Goal: Task Accomplishment & Management: Complete application form

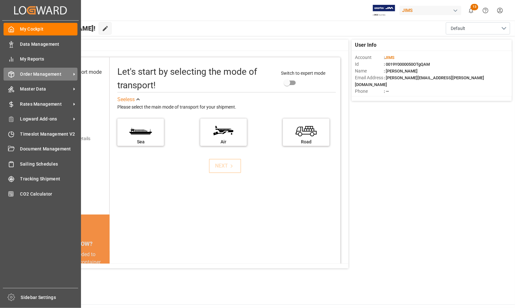
click at [32, 74] on span "Order Management" at bounding box center [45, 74] width 51 height 7
click at [47, 73] on span "Order Management" at bounding box center [45, 74] width 51 height 7
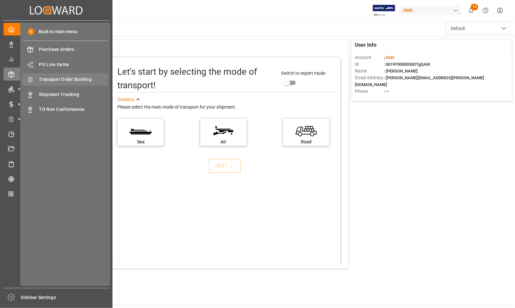
click at [73, 78] on span "Transport Order Booking" at bounding box center [73, 79] width 69 height 7
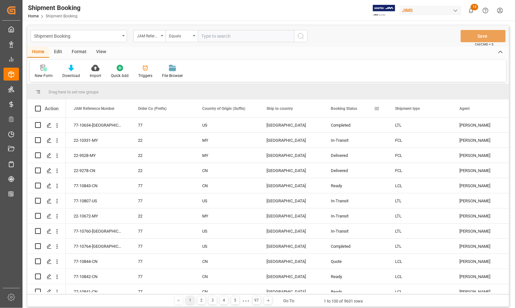
click at [366, 108] on div "Booking Status" at bounding box center [352, 108] width 43 height 18
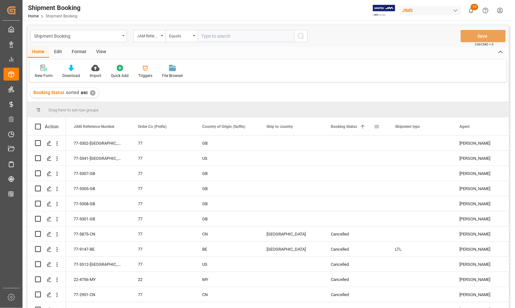
click at [365, 128] on span at bounding box center [363, 127] width 6 height 6
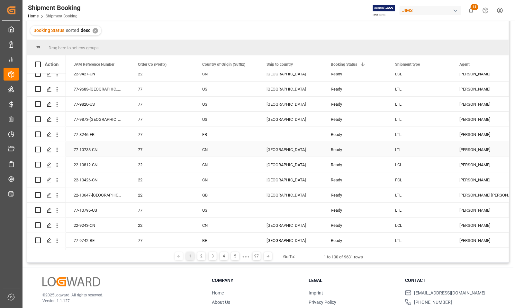
scroll to position [95, 0]
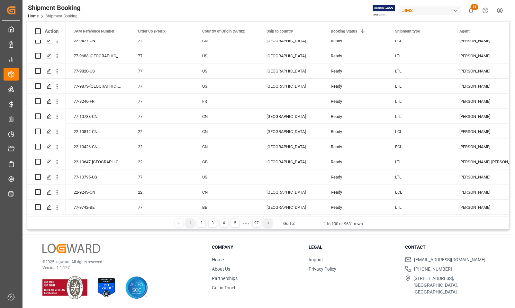
click at [266, 222] on icon at bounding box center [268, 223] width 4 height 4
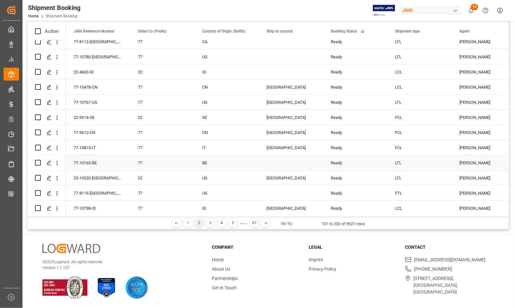
scroll to position [1339, 0]
click at [264, 223] on icon at bounding box center [266, 223] width 4 height 4
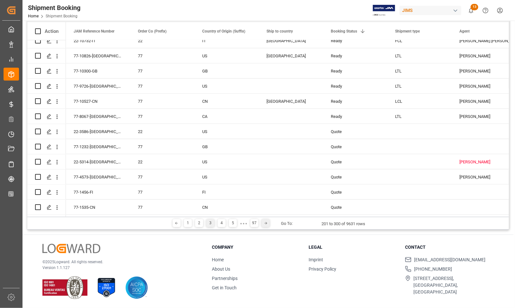
click at [266, 223] on icon at bounding box center [266, 223] width 4 height 4
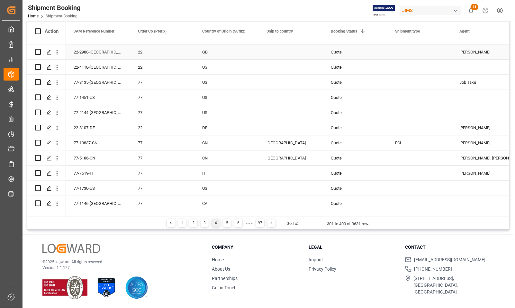
scroll to position [844, 0]
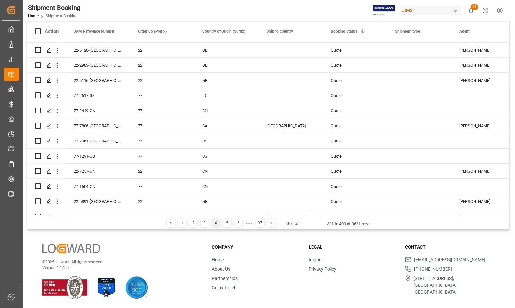
click at [273, 227] on div "1 2 3 4 5 6 ● ● ● 97" at bounding box center [221, 223] width 112 height 8
click at [271, 224] on icon at bounding box center [272, 223] width 4 height 4
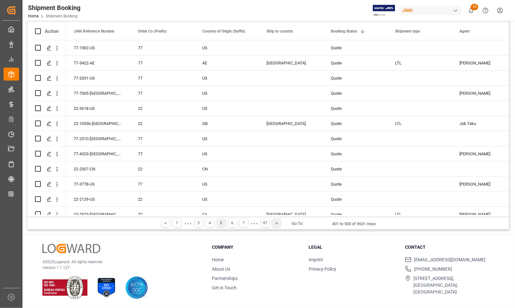
click at [277, 224] on icon at bounding box center [277, 223] width 4 height 4
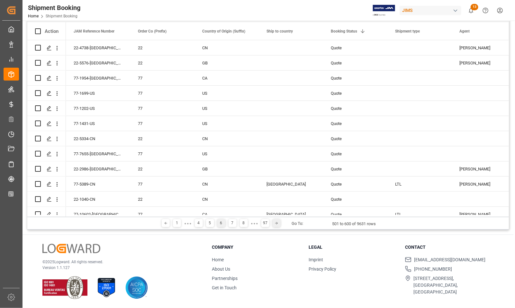
click at [276, 221] on icon at bounding box center [277, 223] width 4 height 4
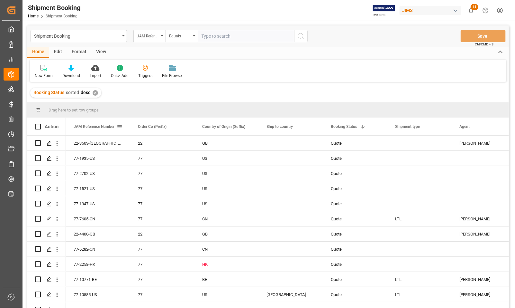
click at [119, 125] on span at bounding box center [120, 127] width 6 height 6
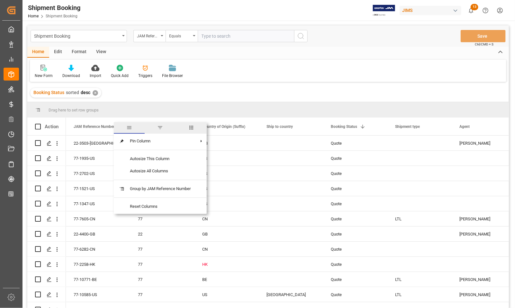
click at [161, 126] on span "filter" at bounding box center [160, 127] width 6 height 6
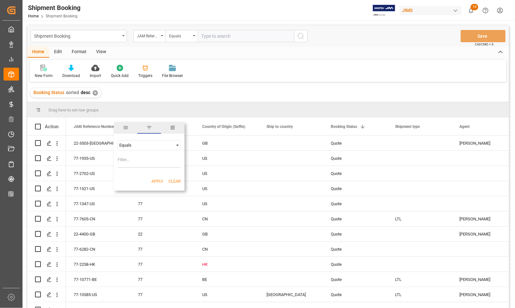
click at [132, 145] on div "Equals" at bounding box center [146, 145] width 54 height 5
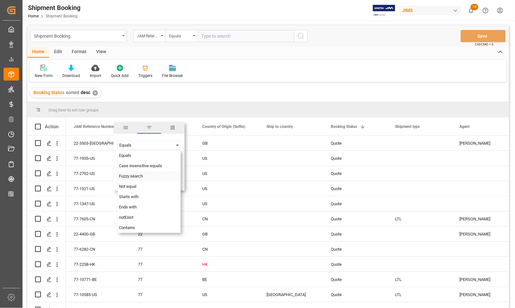
click at [132, 176] on span "Fuzzy search" at bounding box center [131, 175] width 24 height 5
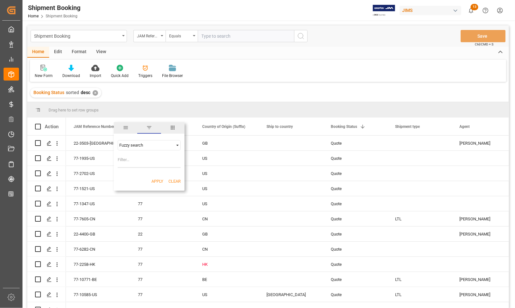
click at [134, 160] on input "Filter Value" at bounding box center [149, 161] width 63 height 13
type input "30-CN"
click at [157, 179] on button "Apply" at bounding box center [158, 181] width 12 height 6
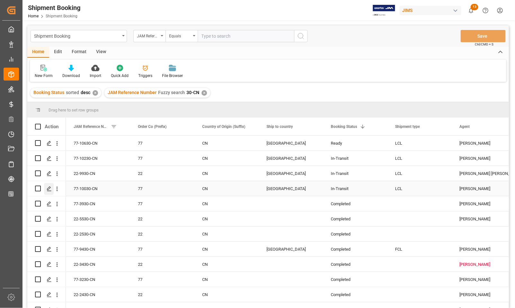
click at [50, 190] on icon "Press SPACE to select this row." at bounding box center [49, 188] width 5 height 5
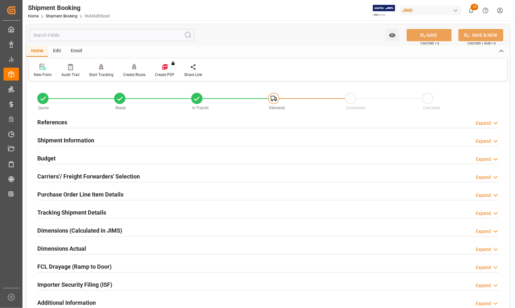
click at [49, 159] on h2 "Budget" at bounding box center [46, 158] width 18 height 9
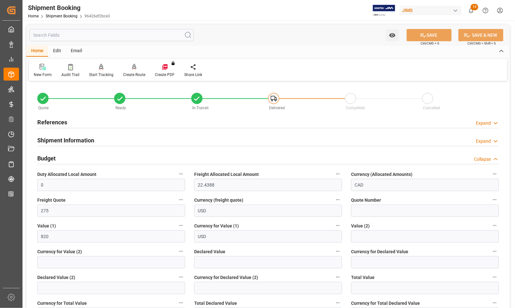
click at [49, 159] on h2 "Budget" at bounding box center [46, 158] width 18 height 9
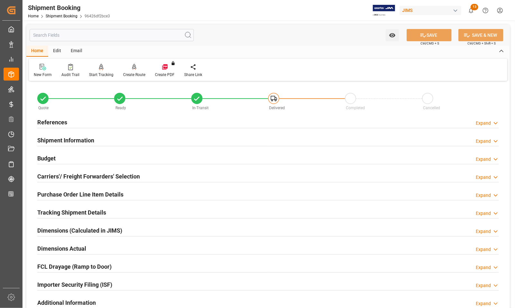
click at [49, 121] on h2 "References" at bounding box center [52, 122] width 30 height 9
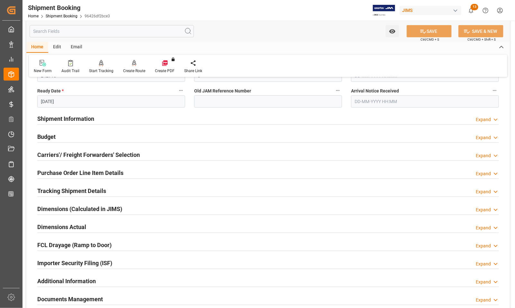
scroll to position [161, 0]
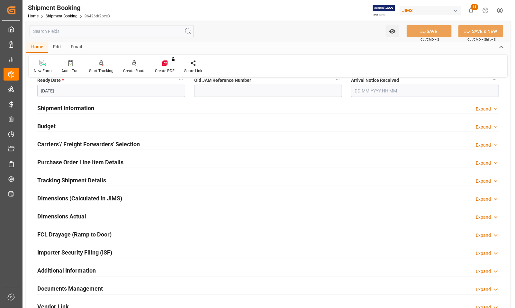
click at [56, 217] on h2 "Dimensions Actual" at bounding box center [61, 216] width 49 height 9
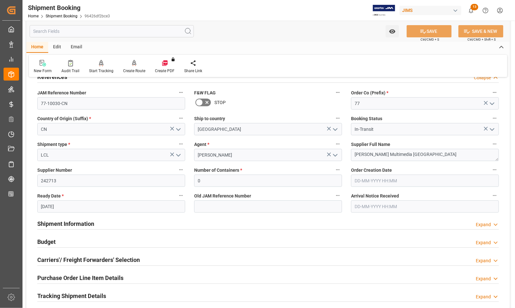
scroll to position [0, 0]
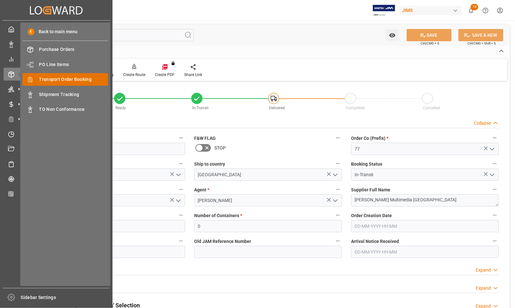
click at [42, 79] on span "Transport Order Booking" at bounding box center [73, 79] width 69 height 7
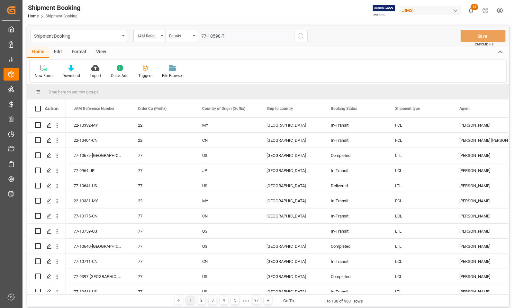
type input "77-10590-TW"
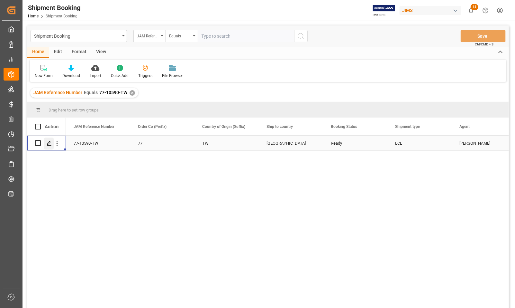
click at [49, 143] on polygon "Press SPACE to select this row." at bounding box center [48, 142] width 3 height 3
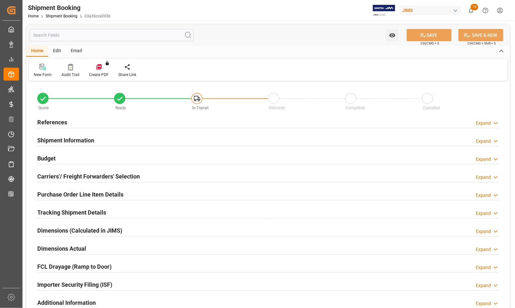
type input "0"
type input "14-08-2025 00:00"
type input "04-09-2025"
click at [44, 121] on h2 "References" at bounding box center [52, 122] width 30 height 9
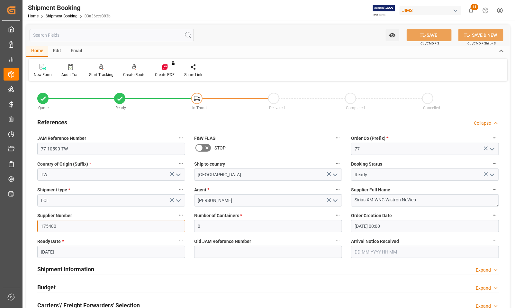
drag, startPoint x: 58, startPoint y: 226, endPoint x: 38, endPoint y: 224, distance: 20.1
click at [38, 224] on input "175480" at bounding box center [111, 226] width 148 height 12
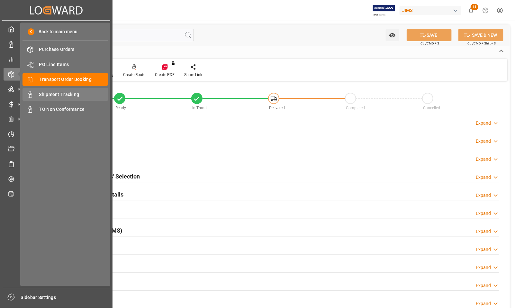
click at [49, 94] on span "Shipment Tracking" at bounding box center [73, 94] width 69 height 7
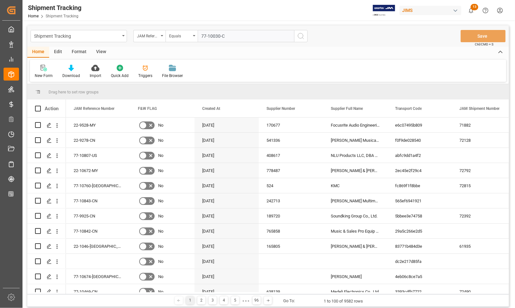
type input "77-10030-CN"
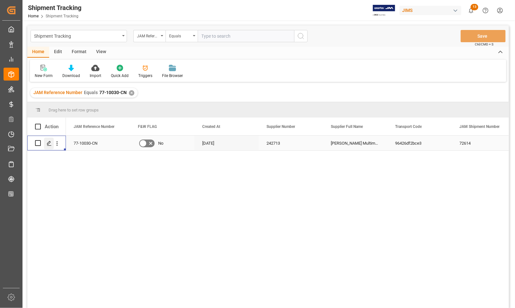
click at [49, 143] on polygon "Press SPACE to select this row." at bounding box center [48, 142] width 3 height 3
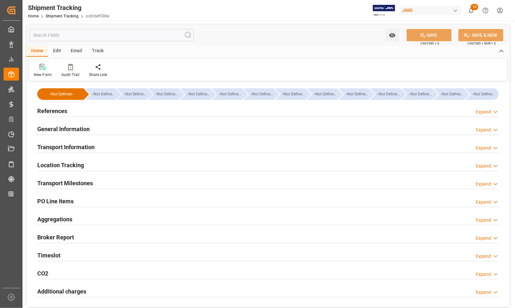
type input "CNYTN"
type input "CAPRR"
click at [52, 165] on h2 "Location Tracking" at bounding box center [60, 165] width 47 height 9
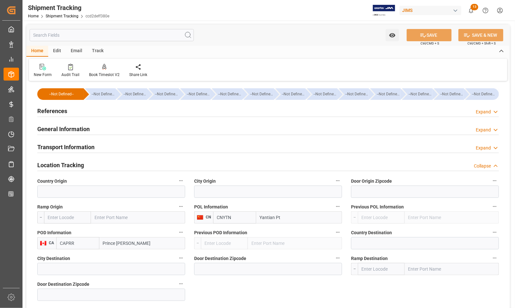
click at [45, 166] on h2 "Location Tracking" at bounding box center [60, 165] width 47 height 9
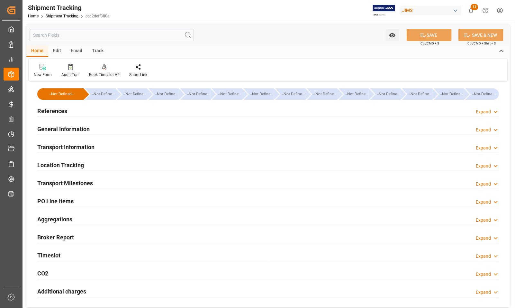
click at [52, 109] on h2 "References" at bounding box center [52, 110] width 30 height 9
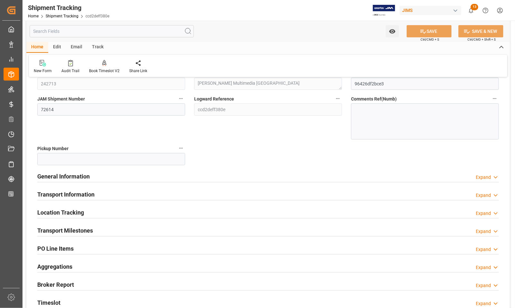
scroll to position [80, 0]
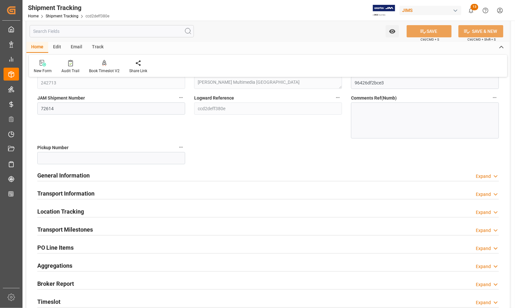
click at [66, 229] on h2 "Transport Milestones" at bounding box center [65, 229] width 56 height 9
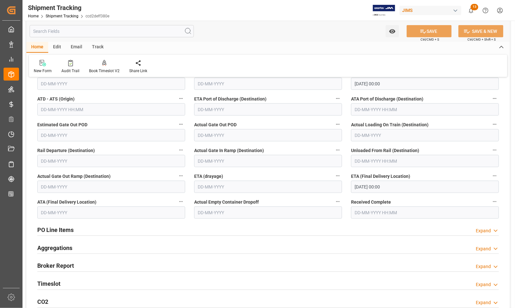
scroll to position [281, 0]
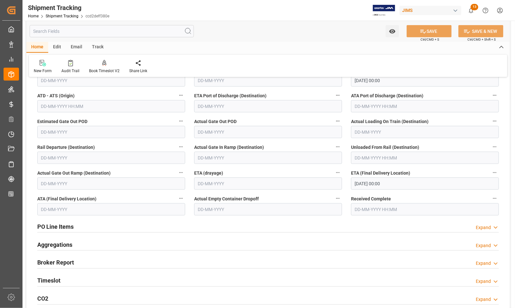
click at [376, 182] on input "02-09-2025 00:00" at bounding box center [425, 183] width 148 height 12
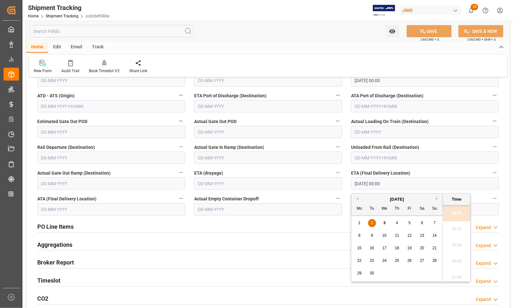
click at [397, 222] on span "4" at bounding box center [397, 222] width 2 height 5
type input "04-09-2025 00:00"
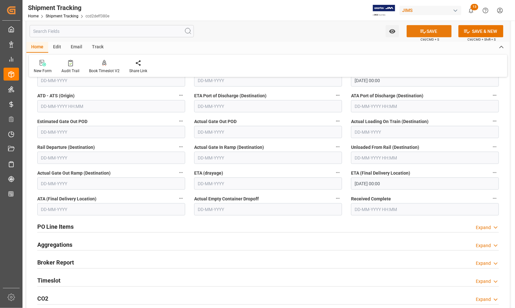
click at [424, 29] on icon at bounding box center [423, 31] width 7 height 7
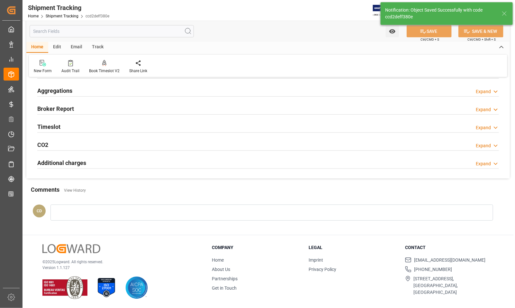
scroll to position [129, 0]
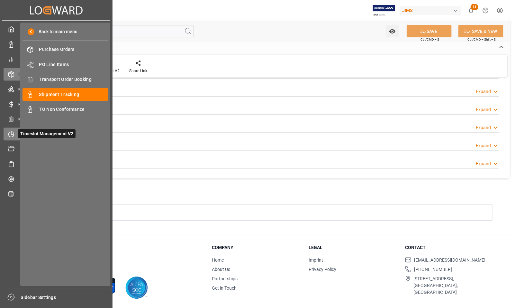
click at [11, 136] on icon at bounding box center [11, 134] width 6 height 6
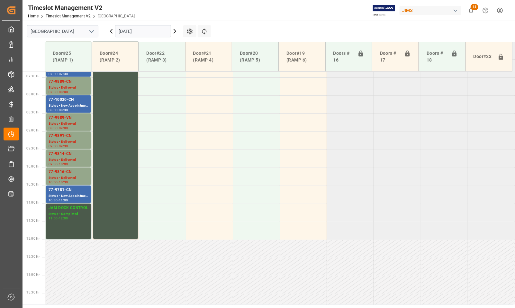
scroll to position [250, 0]
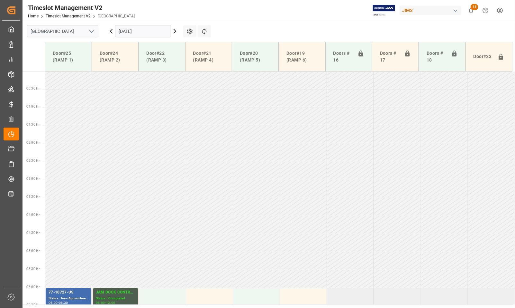
scroll to position [250, 0]
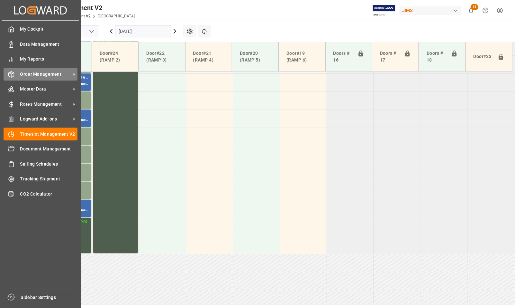
click at [29, 70] on div "Order Management Order Management" at bounding box center [41, 74] width 74 height 13
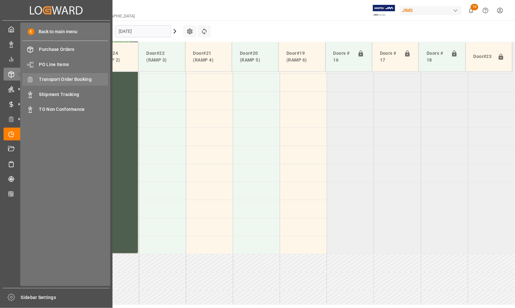
click at [67, 81] on span "Transport Order Booking" at bounding box center [73, 79] width 69 height 7
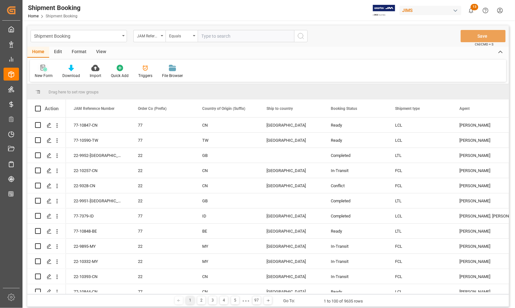
click at [41, 70] on icon at bounding box center [44, 68] width 6 height 6
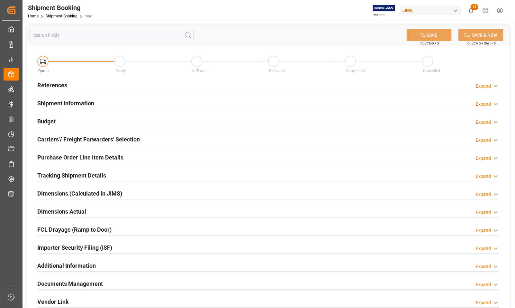
click at [45, 81] on h2 "References" at bounding box center [52, 85] width 30 height 9
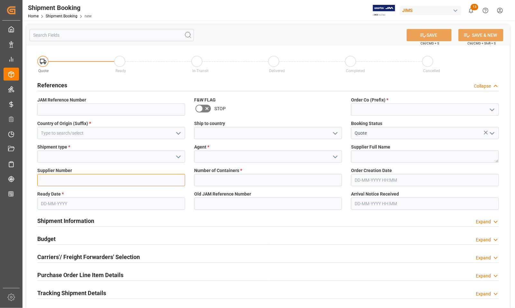
click at [52, 182] on input at bounding box center [111, 180] width 148 height 12
paste input "735958"
type input "735958"
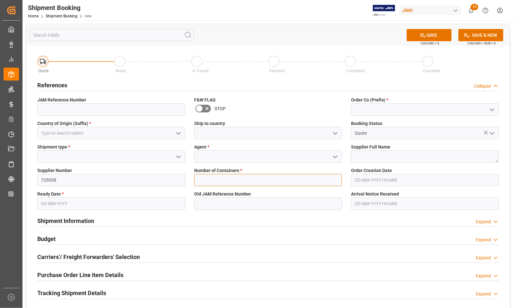
click at [215, 176] on input "text" at bounding box center [268, 180] width 148 height 12
type input "0"
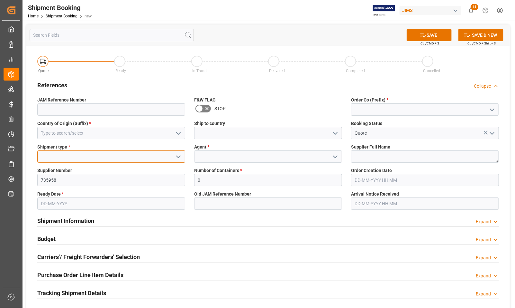
click at [94, 161] on input at bounding box center [111, 156] width 148 height 12
click at [180, 156] on icon "open menu" at bounding box center [179, 157] width 8 height 8
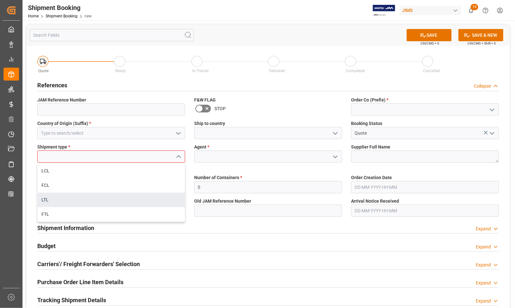
click at [78, 200] on div "LTL" at bounding box center [111, 199] width 147 height 14
type input "LTL"
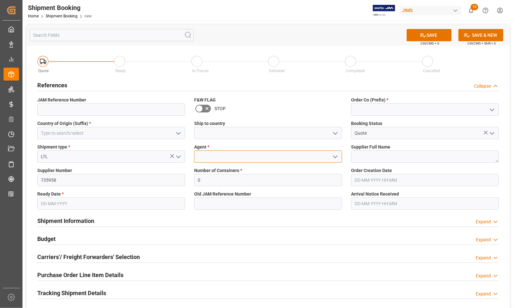
click at [205, 154] on input at bounding box center [268, 156] width 148 height 12
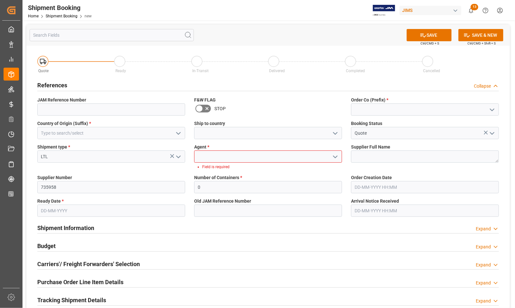
click at [335, 156] on icon "open menu" at bounding box center [336, 157] width 8 height 8
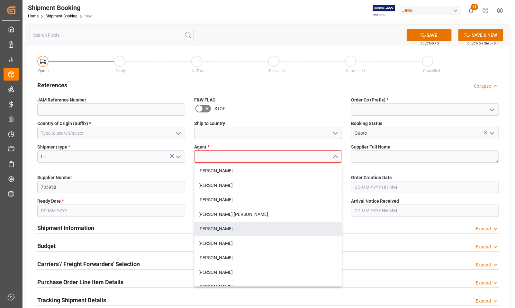
click at [235, 229] on div "[PERSON_NAME]" at bounding box center [268, 228] width 147 height 14
type input "[PERSON_NAME]"
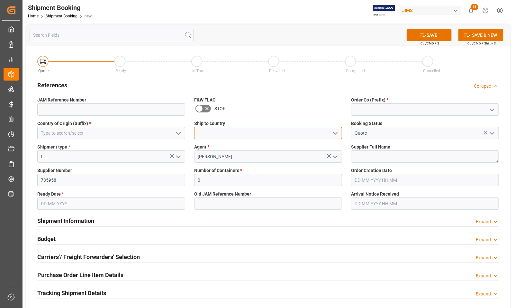
click at [226, 129] on input at bounding box center [268, 133] width 148 height 12
click at [338, 134] on icon "open menu" at bounding box center [336, 133] width 8 height 8
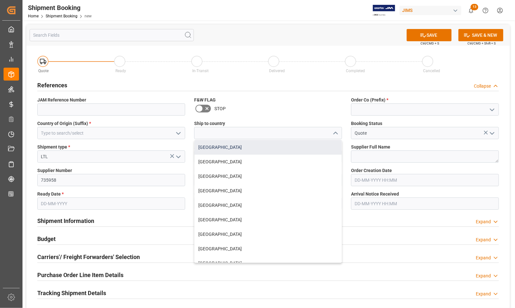
click at [250, 146] on div "[GEOGRAPHIC_DATA]" at bounding box center [268, 147] width 147 height 14
type input "[GEOGRAPHIC_DATA]"
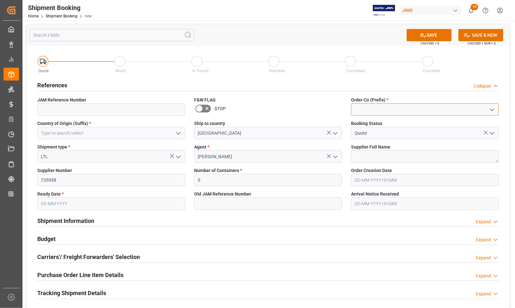
click at [375, 109] on input at bounding box center [425, 109] width 148 height 12
click at [494, 110] on icon "open menu" at bounding box center [493, 110] width 8 height 8
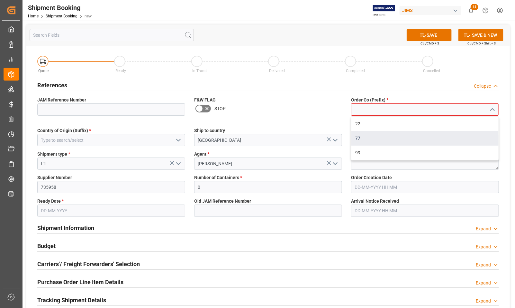
click at [360, 139] on div "77" at bounding box center [425, 138] width 147 height 14
type input "77"
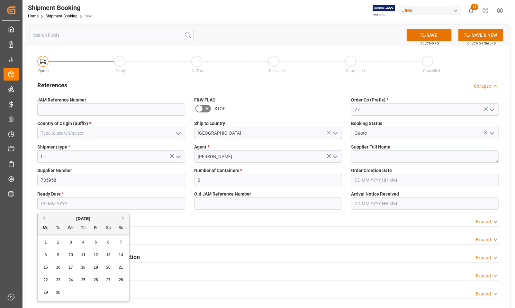
click at [142, 200] on input "text" at bounding box center [111, 203] width 148 height 12
click at [58, 242] on span "2" at bounding box center [58, 242] width 2 height 5
type input "02-09-2025"
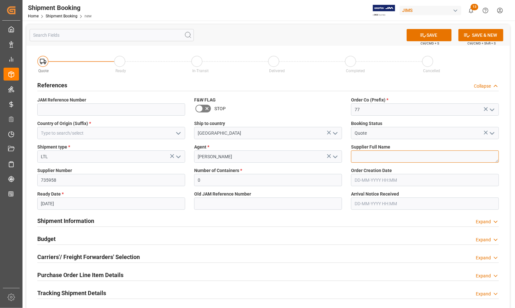
click at [360, 155] on textarea at bounding box center [425, 156] width 148 height 12
type textarea "Turn-Key Merchandising"
click at [428, 34] on button "SAVE" at bounding box center [429, 35] width 45 height 12
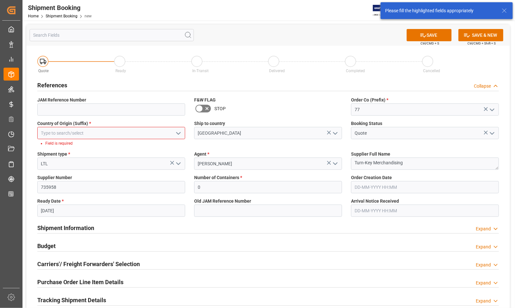
click at [179, 131] on icon "open menu" at bounding box center [179, 133] width 8 height 8
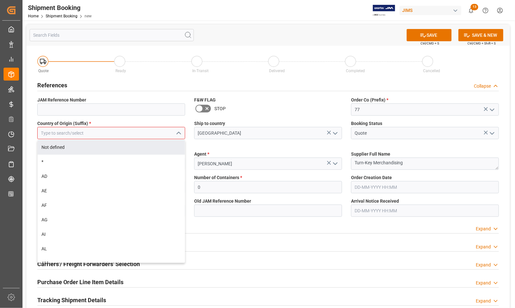
click at [76, 131] on input at bounding box center [111, 133] width 148 height 12
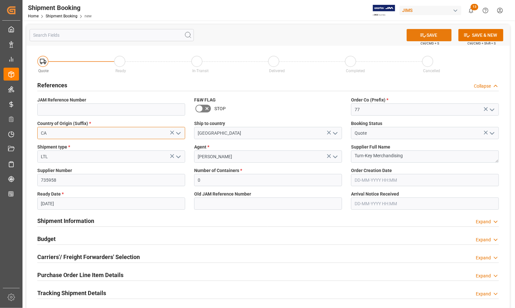
type input "CA"
click at [415, 37] on button "SAVE" at bounding box center [429, 35] width 45 height 12
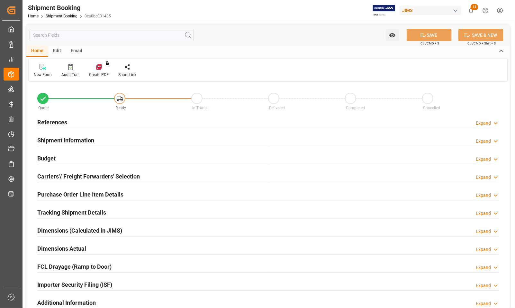
type input "0"
type input "02-09-2025"
click at [52, 122] on h2 "References" at bounding box center [52, 122] width 30 height 9
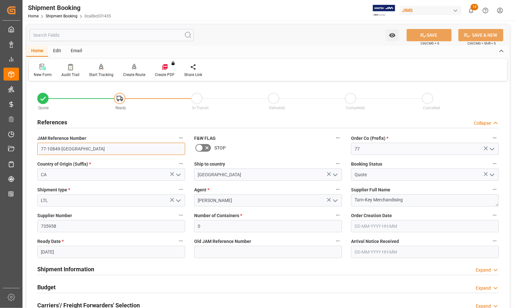
drag, startPoint x: 69, startPoint y: 149, endPoint x: 31, endPoint y: 147, distance: 37.7
click at [31, 147] on div "Quote Ready In-Transit Delivered Completed Cancelled References Collapse JAM Re…" at bounding box center [268, 283] width 484 height 400
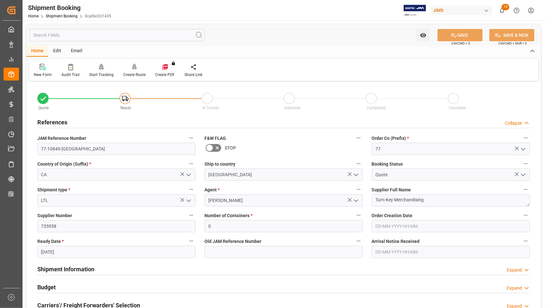
click at [163, 121] on div "References Collapse" at bounding box center [283, 121] width 492 height 12
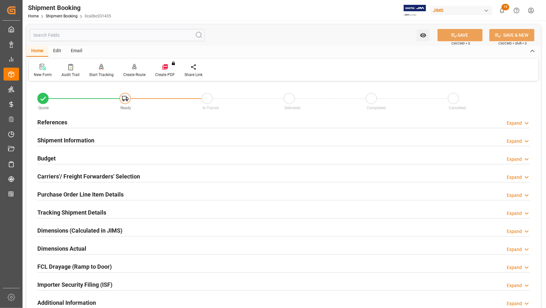
click at [61, 122] on h2 "References" at bounding box center [52, 122] width 30 height 9
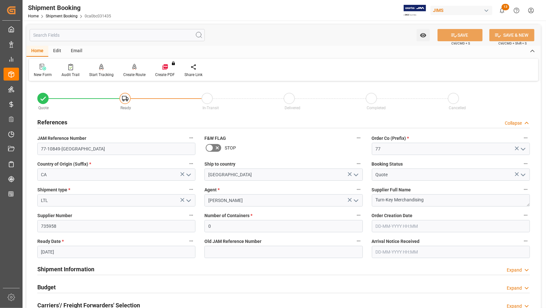
click at [61, 121] on h2 "References" at bounding box center [52, 122] width 30 height 9
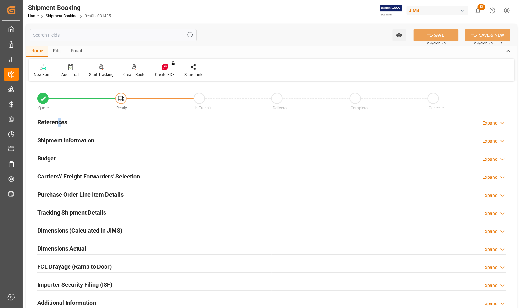
click at [59, 121] on h2 "References" at bounding box center [52, 122] width 30 height 9
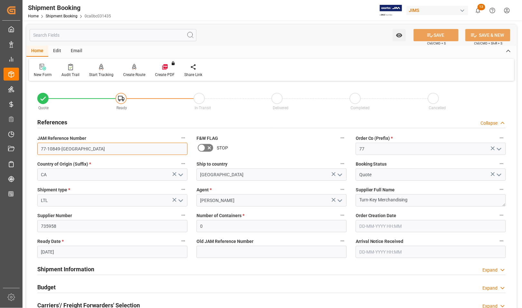
drag, startPoint x: 69, startPoint y: 149, endPoint x: 39, endPoint y: 149, distance: 29.9
click at [39, 149] on input "77-10849-CA" at bounding box center [112, 149] width 150 height 12
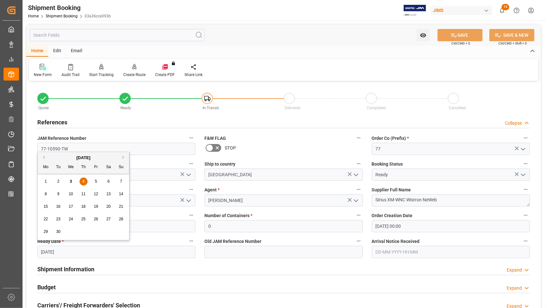
click at [82, 253] on input "[DATE]" at bounding box center [116, 251] width 158 height 12
click at [58, 181] on span "2" at bounding box center [58, 181] width 2 height 5
type input "02-09-2025"
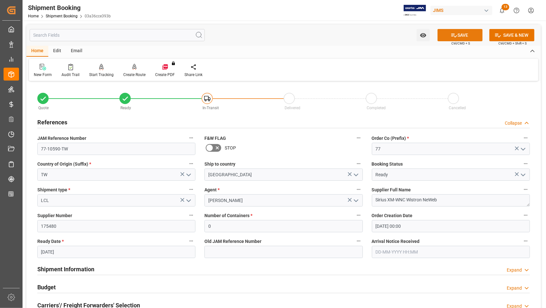
click at [458, 32] on button "SAVE" at bounding box center [459, 35] width 45 height 12
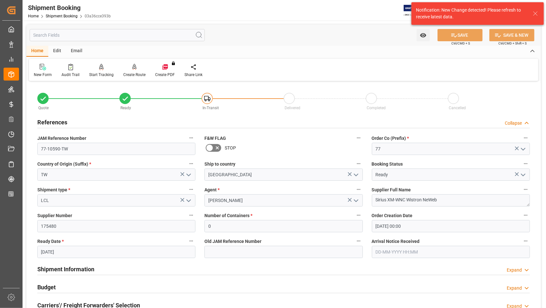
click at [131, 10] on div "Shipment Booking Home Shipment Booking 03a36cce393b JIMS 13 Notifications Only …" at bounding box center [282, 10] width 528 height 21
click at [515, 14] on icon at bounding box center [535, 14] width 8 height 8
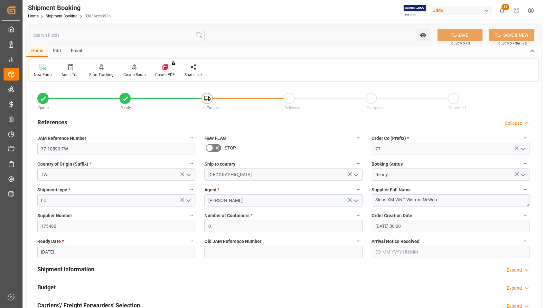
click at [99, 184] on div "Shipment type * LCL" at bounding box center [116, 196] width 167 height 26
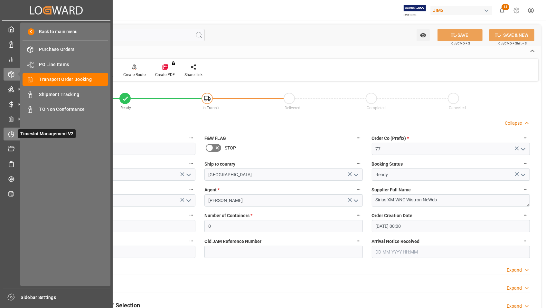
click at [12, 133] on icon at bounding box center [11, 134] width 6 height 6
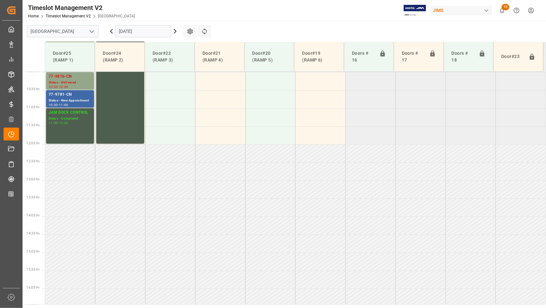
scroll to position [363, 0]
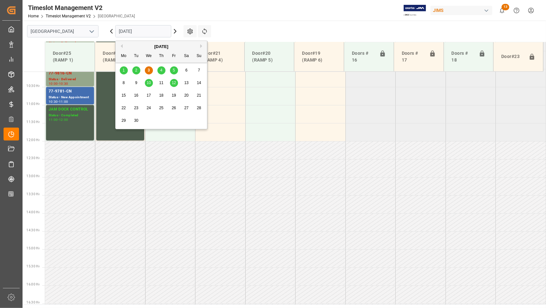
click at [122, 32] on input "[DATE]" at bounding box center [143, 31] width 56 height 12
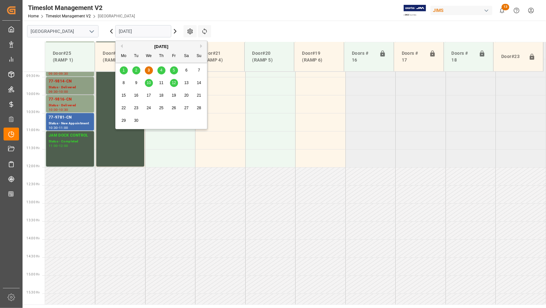
scroll to position [323, 0]
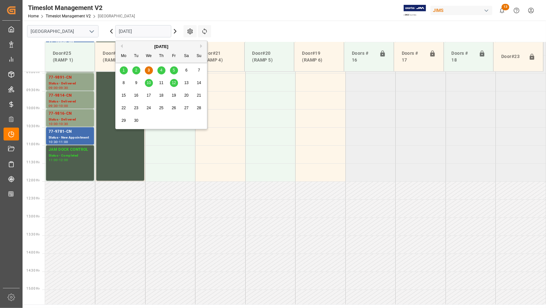
click at [135, 71] on span "2" at bounding box center [136, 70] width 2 height 5
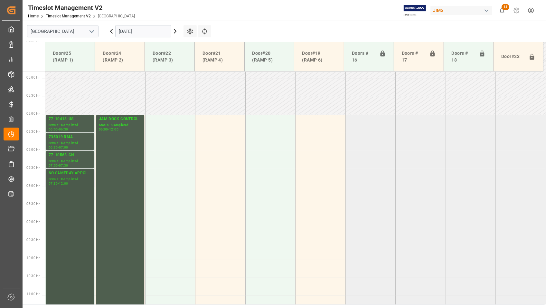
scroll to position [162, 0]
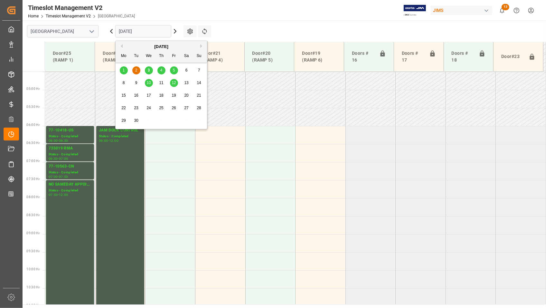
click at [128, 31] on input "02-09-2025" at bounding box center [143, 31] width 56 height 12
click at [146, 71] on div "3" at bounding box center [149, 71] width 8 height 8
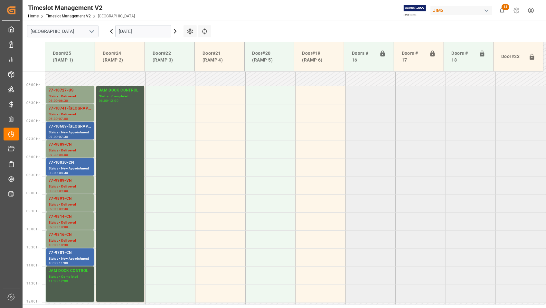
scroll to position [202, 0]
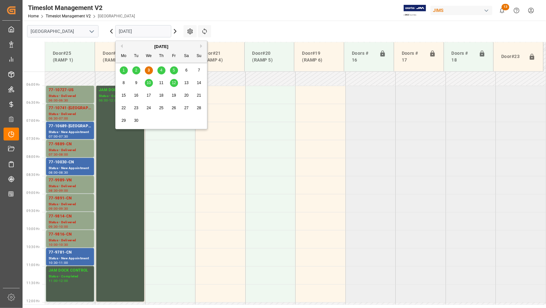
click at [131, 30] on input "[DATE]" at bounding box center [143, 31] width 56 height 12
click at [159, 71] on div "4" at bounding box center [161, 71] width 8 height 8
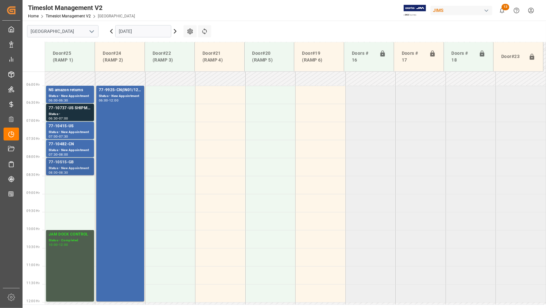
click at [63, 165] on div "77-10515-GB" at bounding box center [70, 162] width 43 height 6
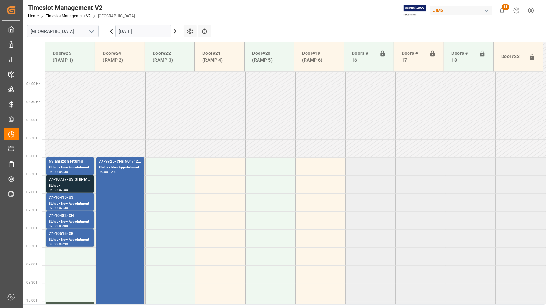
scroll to position [122, 0]
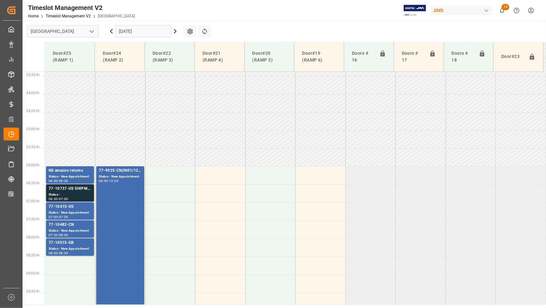
click at [135, 30] on input "04-09-2025" at bounding box center [143, 31] width 56 height 12
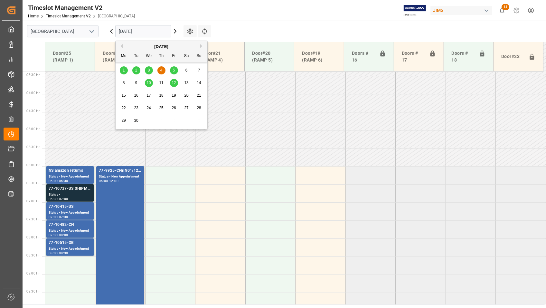
click at [174, 69] on span "5" at bounding box center [174, 70] width 2 height 5
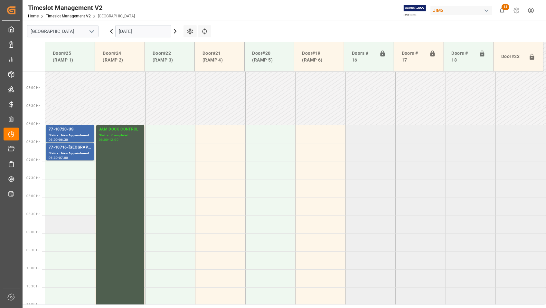
scroll to position [162, 0]
click at [70, 148] on div "77-10716-US" at bounding box center [70, 148] width 43 height 6
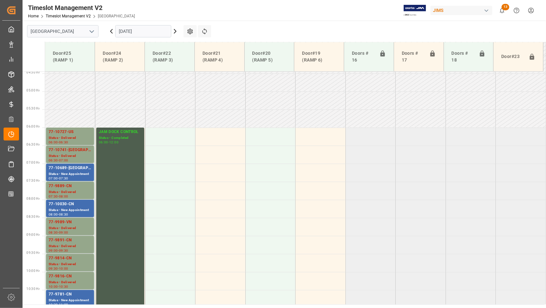
scroll to position [322, 0]
